Goal: Find specific page/section: Find specific page/section

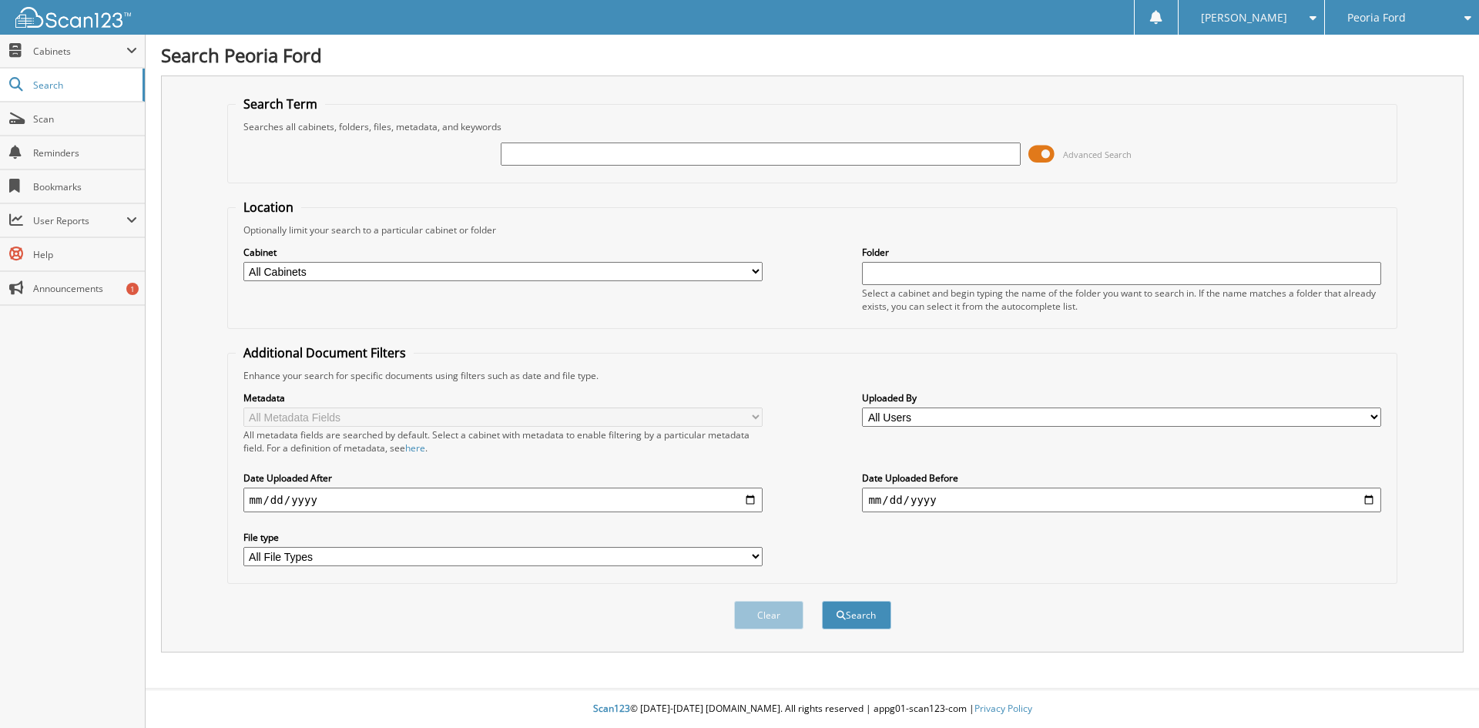
click at [1373, 15] on span "Peoria Ford" at bounding box center [1376, 17] width 59 height 9
click at [1370, 44] on link "Lexus Of Peoria" at bounding box center [1402, 48] width 154 height 27
click at [787, 153] on input "text" at bounding box center [760, 153] width 519 height 23
type input "pl2321a"
click at [866, 622] on button "Search" at bounding box center [856, 615] width 69 height 28
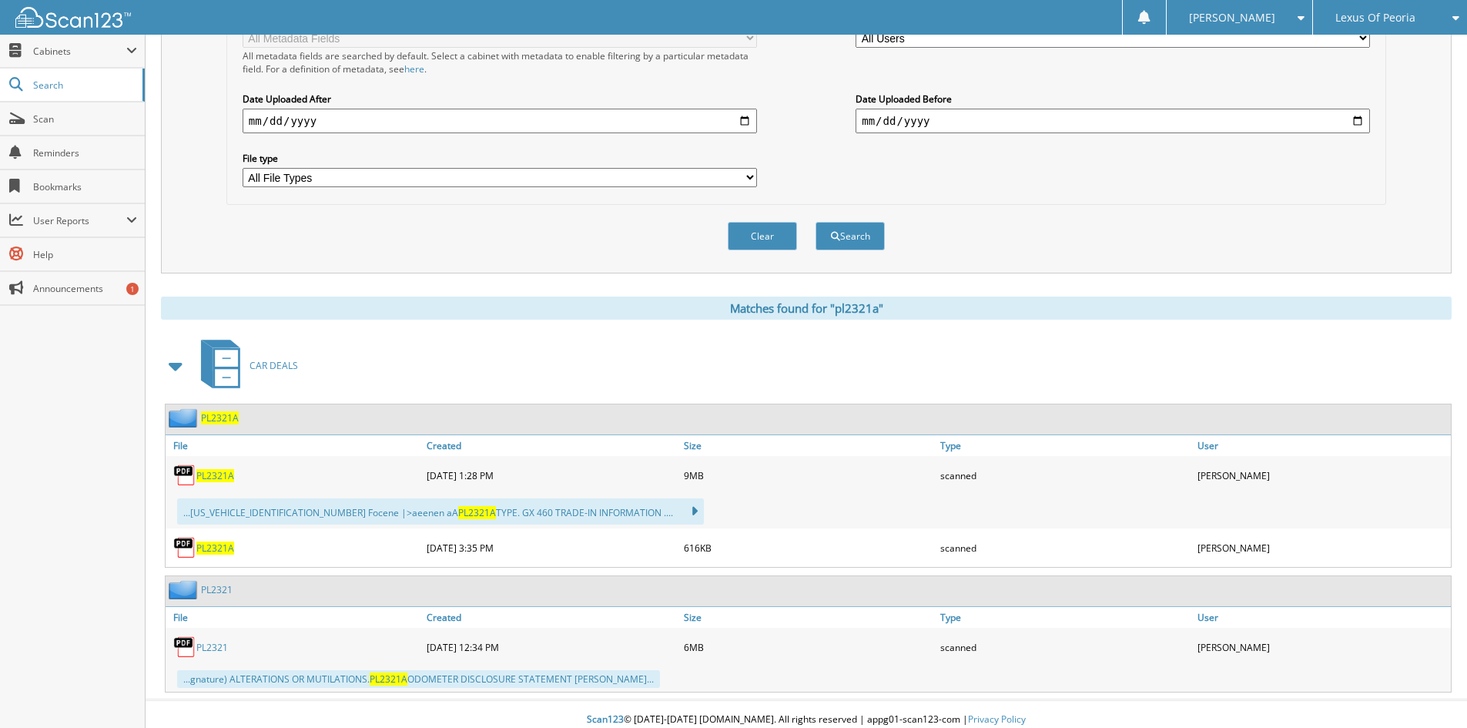
scroll to position [390, 0]
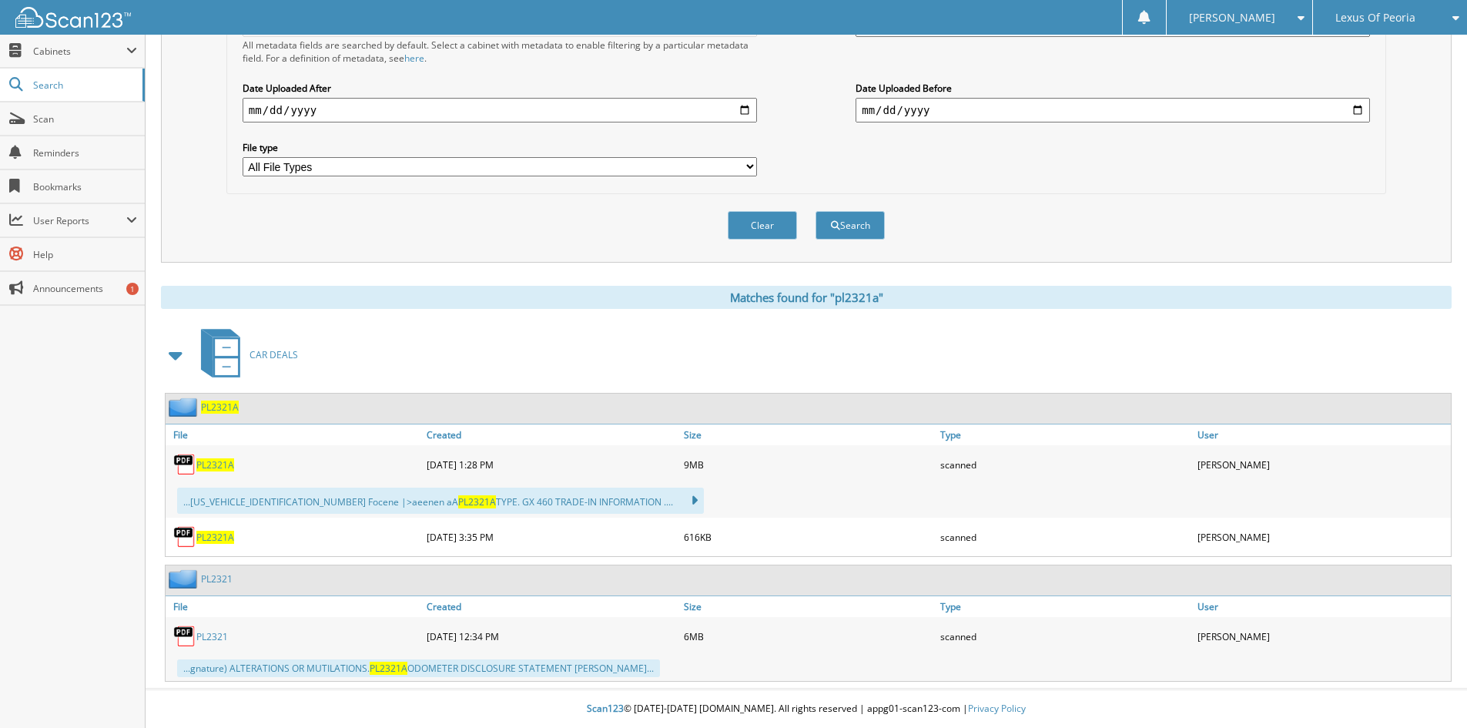
click at [225, 537] on span "PL2321A" at bounding box center [215, 537] width 38 height 13
click at [215, 460] on span "PL2321A" at bounding box center [215, 464] width 38 height 13
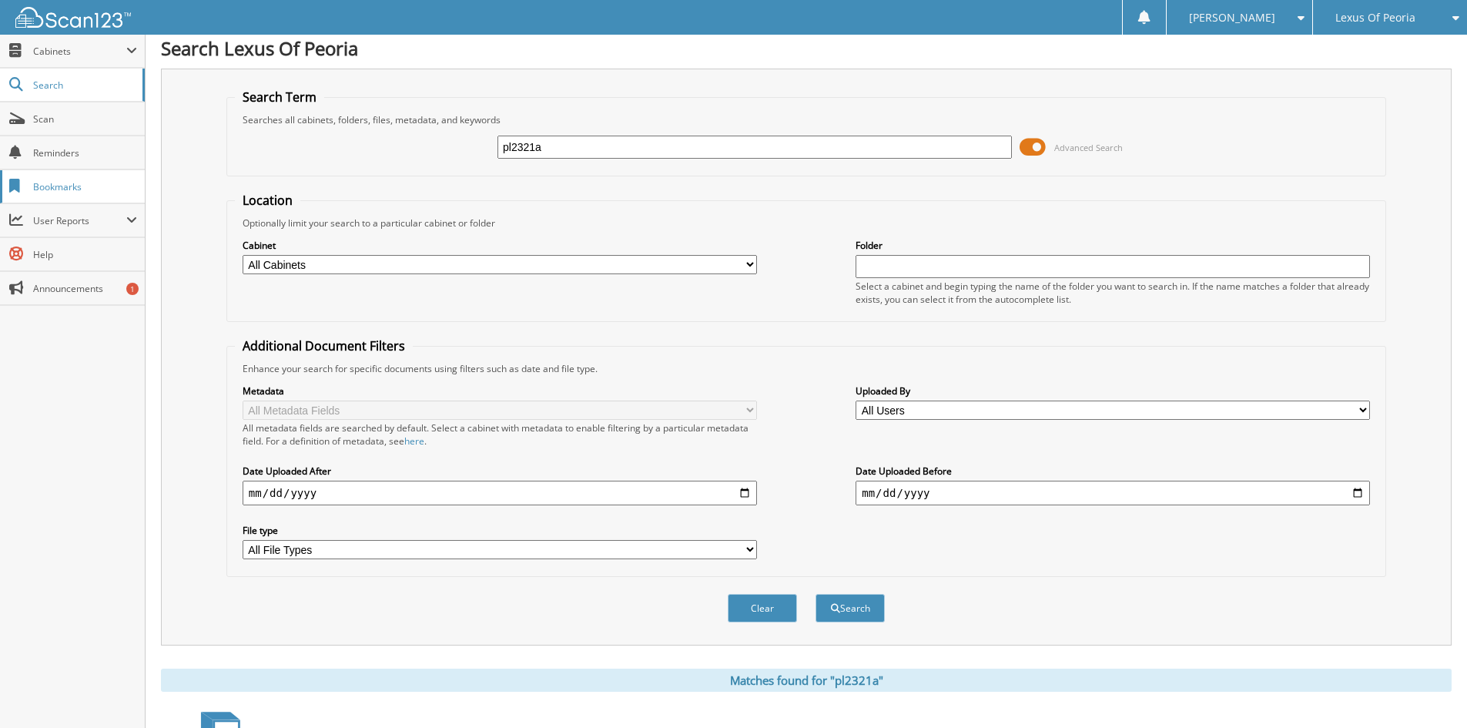
scroll to position [0, 0]
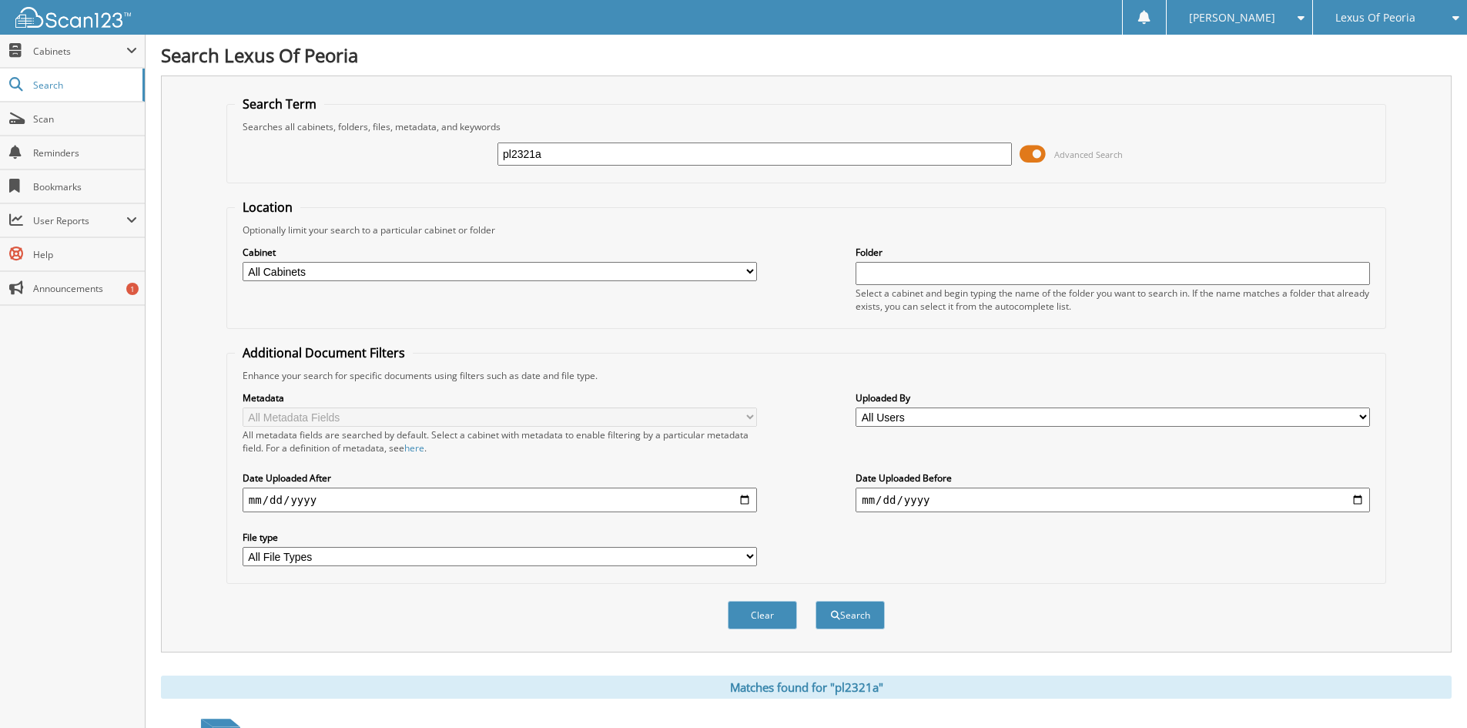
click at [544, 152] on input "pl2321a" at bounding box center [754, 153] width 514 height 23
type input "pl2321b"
click at [816, 601] on button "Search" at bounding box center [850, 615] width 69 height 28
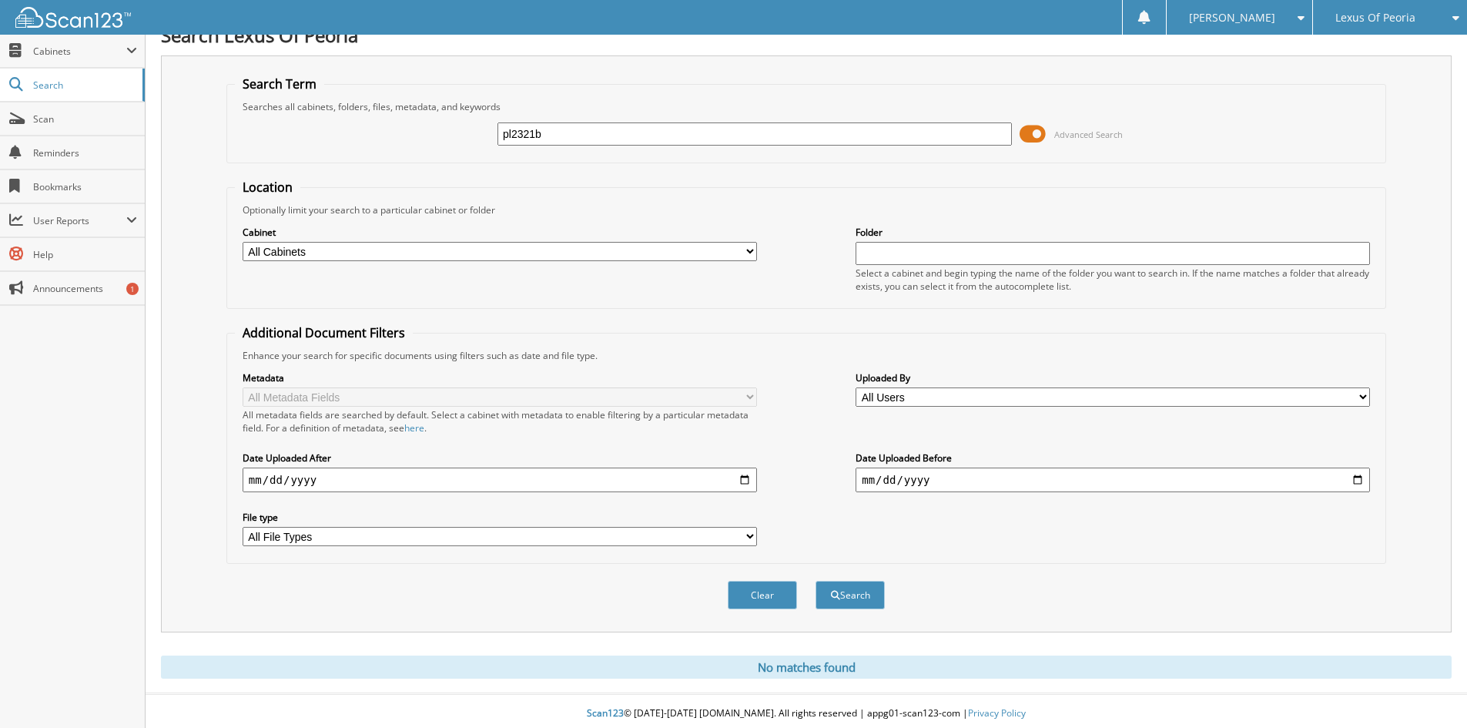
scroll to position [25, 0]
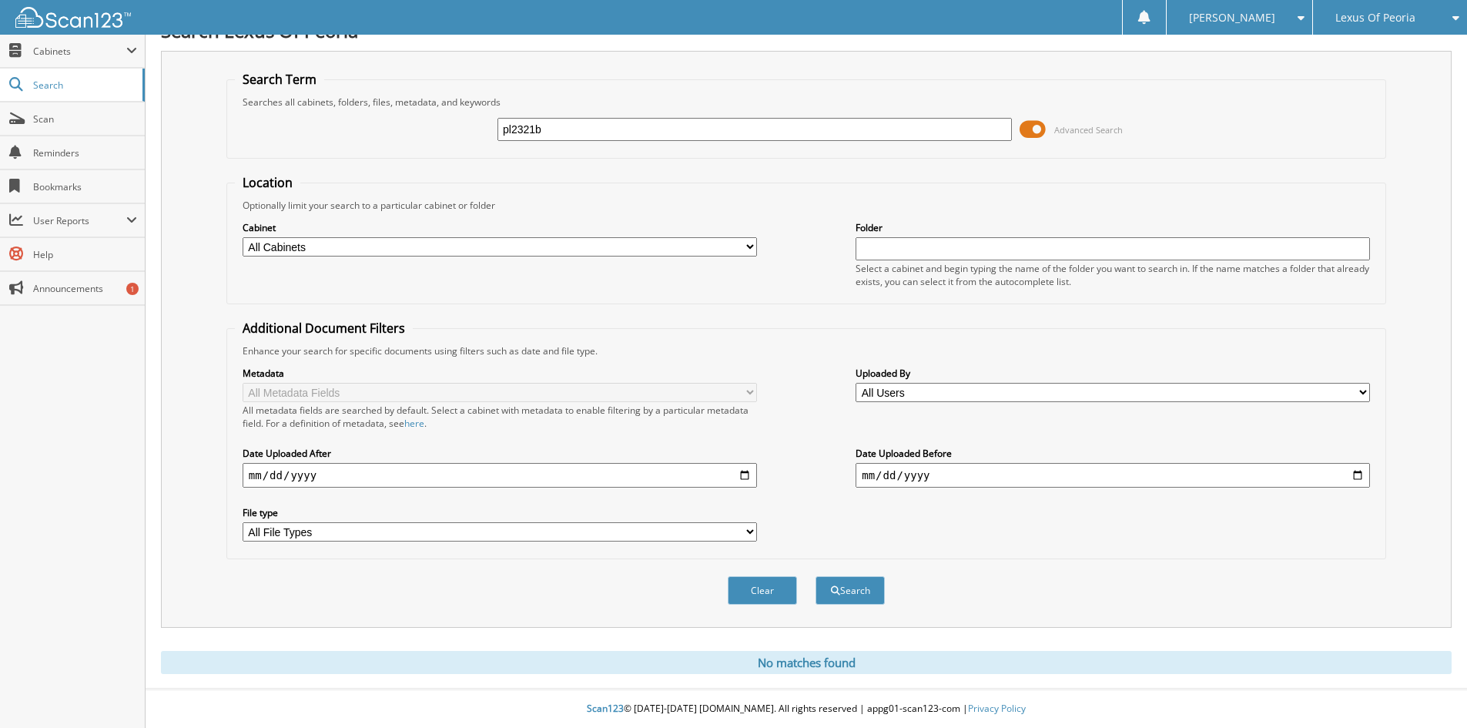
drag, startPoint x: 548, startPoint y: 127, endPoint x: 373, endPoint y: 156, distance: 177.2
click at [394, 158] on form "Search Term Searches all cabinets, folders, files, metadata, and keywords pl232…" at bounding box center [806, 346] width 1160 height 551
click at [69, 130] on link "Scan" at bounding box center [72, 118] width 145 height 33
